Goal: Check status: Check status

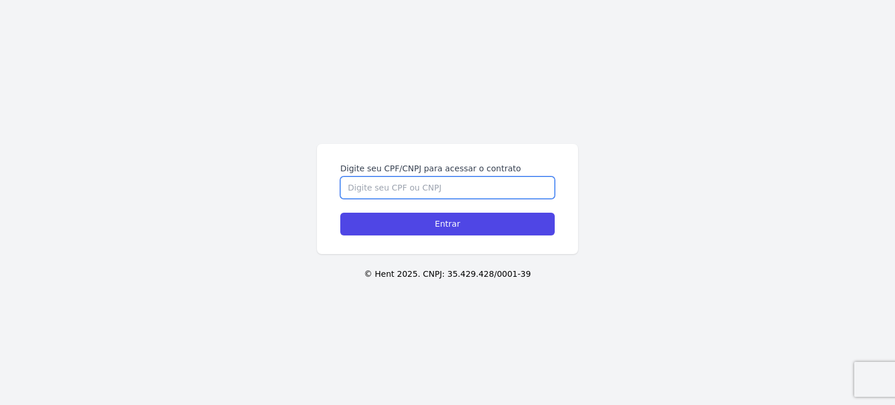
click at [464, 184] on input "Digite seu CPF/CNPJ para acessar o contrato" at bounding box center [447, 188] width 215 height 22
type input "13862276767"
click at [340, 213] on input "Entrar" at bounding box center [447, 224] width 215 height 23
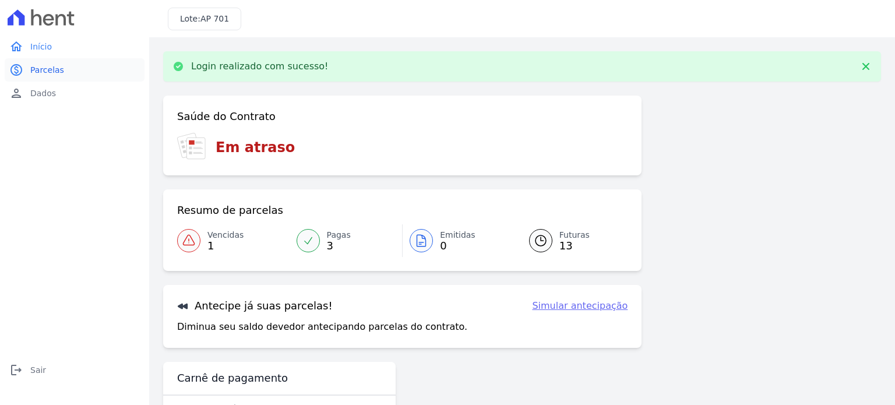
click at [53, 73] on span "Parcelas" at bounding box center [47, 70] width 34 height 12
